Goal: Information Seeking & Learning: Stay updated

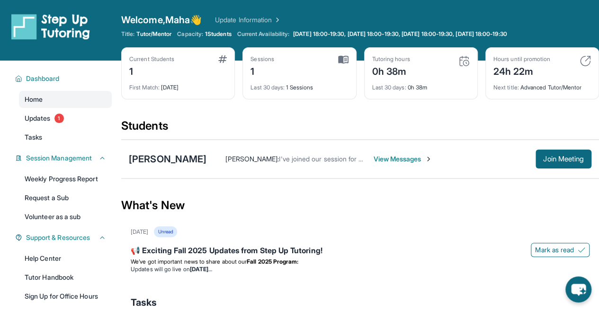
scroll to position [10, 0]
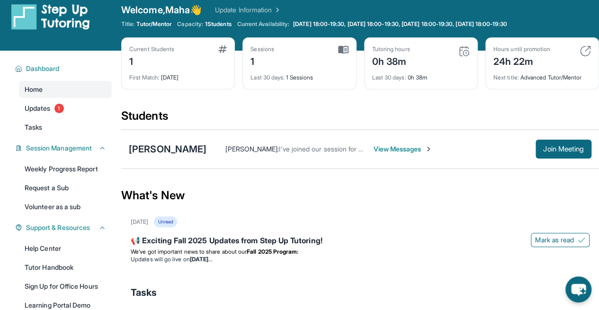
click at [192, 233] on div "📢 Exciting Fall 2025 Updates from Step Up Tutoring! [PERSON_NAME] as read We’ve…" at bounding box center [360, 249] width 459 height 40
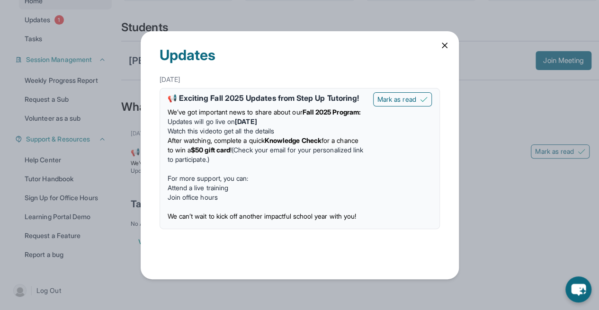
scroll to position [99, 0]
click at [450, 43] on icon at bounding box center [444, 45] width 9 height 9
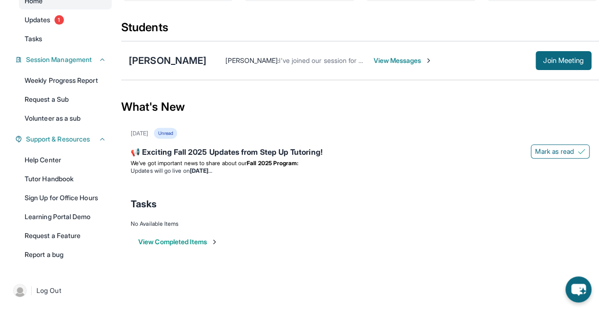
click at [188, 153] on div "📢 Exciting Fall 2025 Updates from Step Up Tutoring!" at bounding box center [360, 152] width 459 height 13
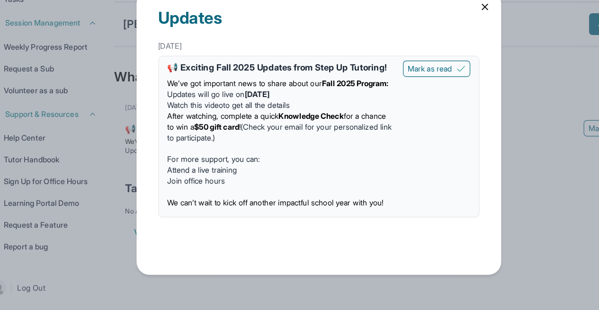
scroll to position [98, 0]
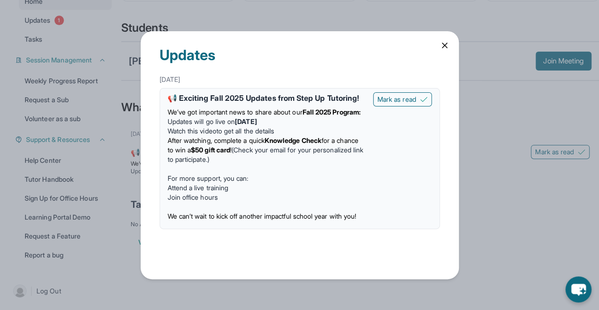
click at [416, 99] on span "Mark as read" at bounding box center [397, 99] width 39 height 9
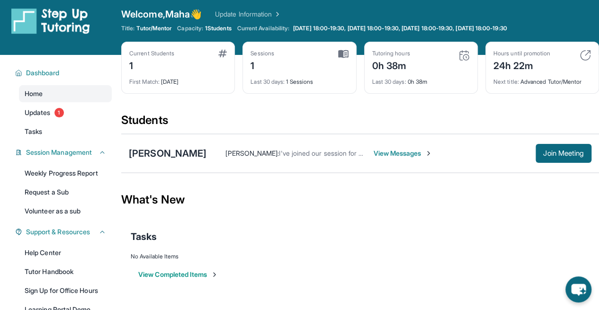
scroll to position [0, 0]
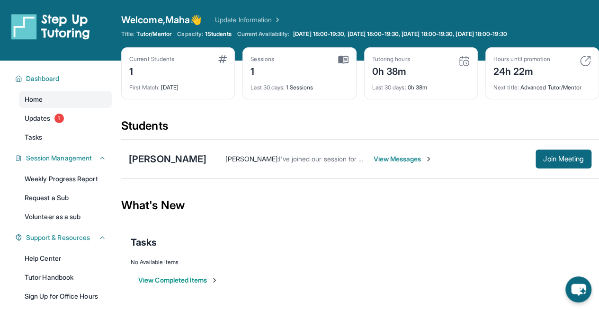
click at [47, 117] on span "Updates" at bounding box center [38, 118] width 26 height 9
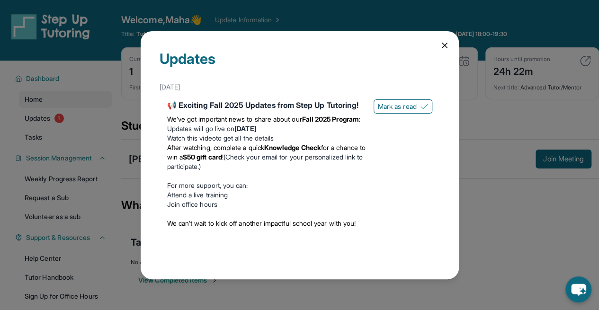
click at [63, 128] on div "Updates [DATE] 📢 Exciting Fall 2025 Updates from Step Up Tutoring! We’ve got im…" at bounding box center [299, 155] width 599 height 310
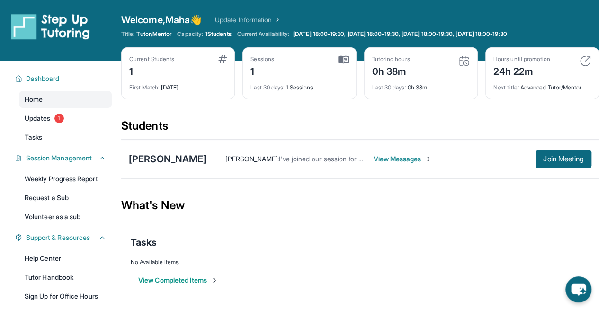
click at [70, 122] on link "Updates 1" at bounding box center [65, 118] width 93 height 17
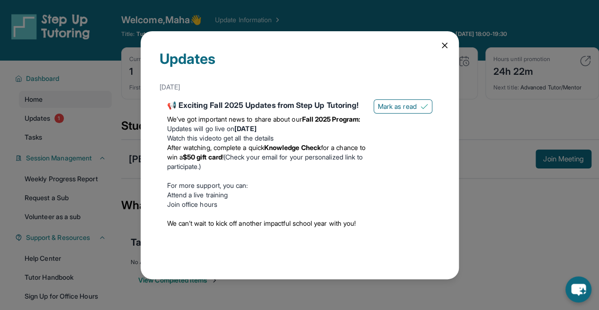
click at [70, 122] on div "Updates [DATE] 📢 Exciting Fall 2025 Updates from Step Up Tutoring! We’ve got im…" at bounding box center [299, 155] width 599 height 310
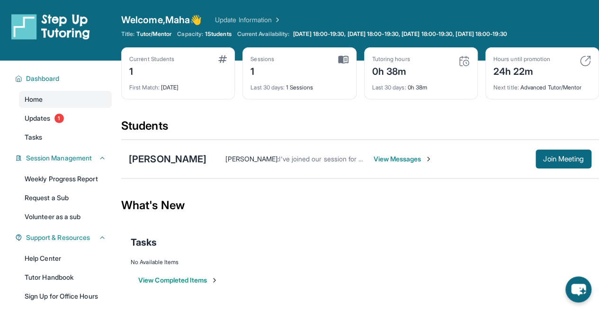
click at [70, 122] on link "Updates 1" at bounding box center [65, 118] width 93 height 17
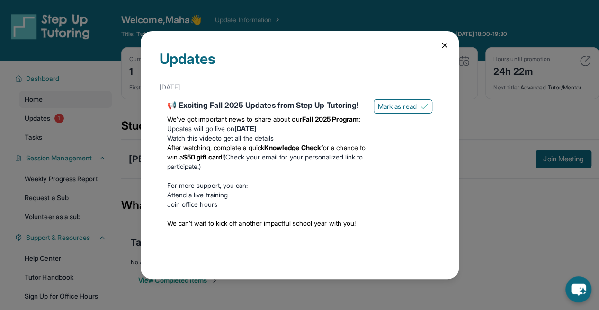
click at [308, 108] on div "📢 Exciting Fall 2025 Updates from Step Up Tutoring!" at bounding box center [266, 104] width 199 height 11
click at [440, 47] on icon at bounding box center [444, 45] width 9 height 9
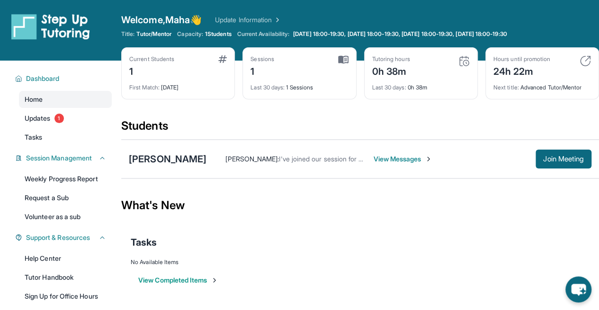
click at [306, 139] on div "[PERSON_NAME] : I've joined our session for whenever you're ready! View Message…" at bounding box center [360, 159] width 478 height 40
